Goal: Subscribe to service/newsletter

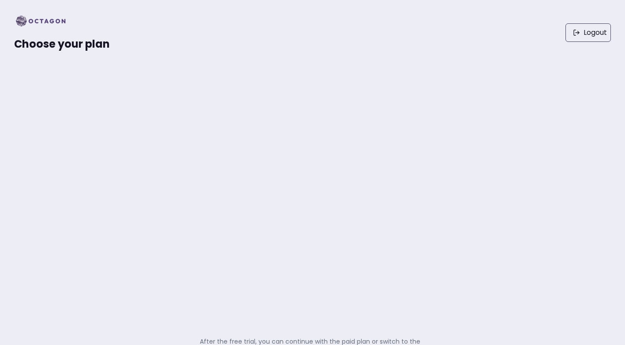
drag, startPoint x: 321, startPoint y: 42, endPoint x: 329, endPoint y: 49, distance: 10.3
click at [321, 42] on div "Logout" at bounding box center [360, 32] width 501 height 37
click at [265, 37] on div "Logout" at bounding box center [360, 32] width 501 height 37
